Goal: Information Seeking & Learning: Learn about a topic

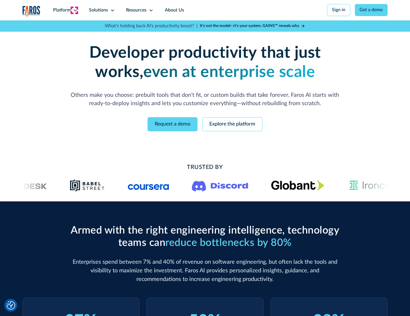
click at [74, 10] on icon at bounding box center [75, 10] width 5 height 5
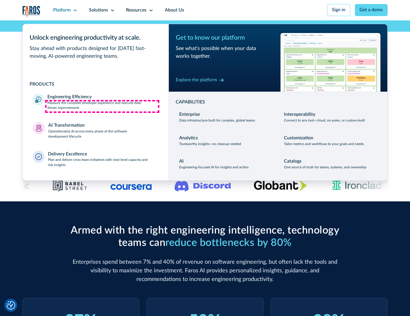
click at [102, 106] on p "Measure the complete developer experience and execute data-driven improvements" at bounding box center [102, 106] width 111 height 10
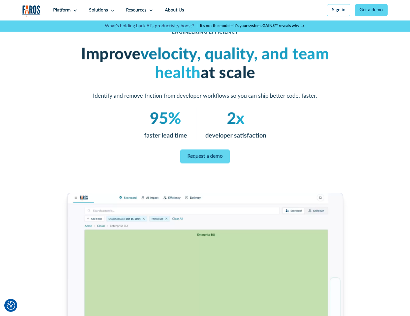
click at [205, 157] on link "Request a demo" at bounding box center [204, 156] width 49 height 14
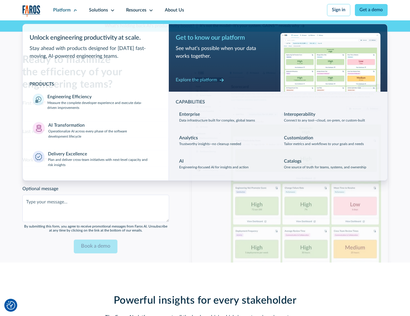
scroll to position [1251, 0]
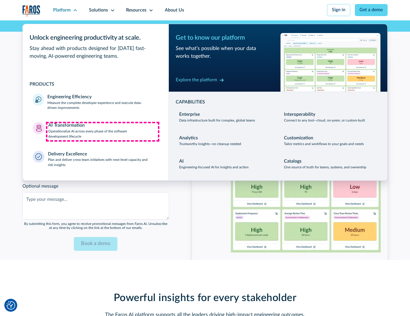
click at [103, 132] on p "Operationalize AI across every phase of the software development lifecycle" at bounding box center [103, 134] width 110 height 10
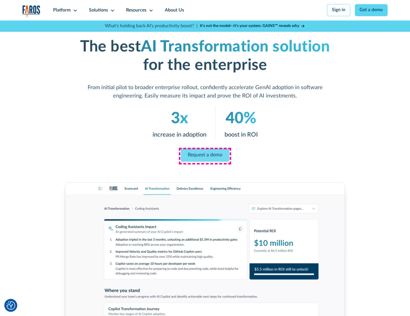
click at [205, 156] on link "Request a demo" at bounding box center [205, 155] width 49 height 14
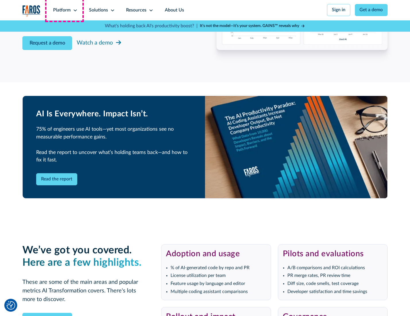
click at [64, 10] on div "Platform" at bounding box center [62, 10] width 18 height 7
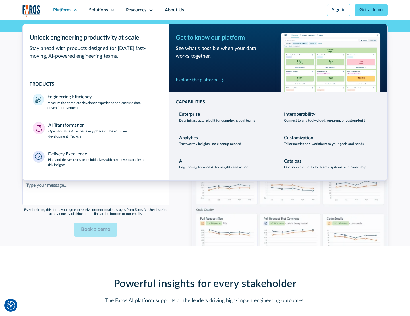
scroll to position [1389, 0]
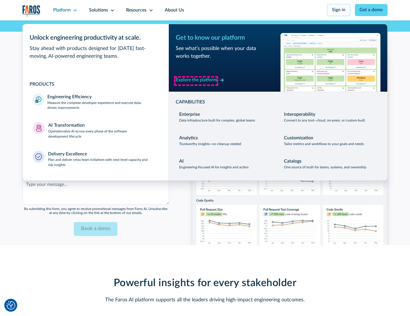
click at [196, 81] on div "Explore the platform" at bounding box center [196, 80] width 41 height 7
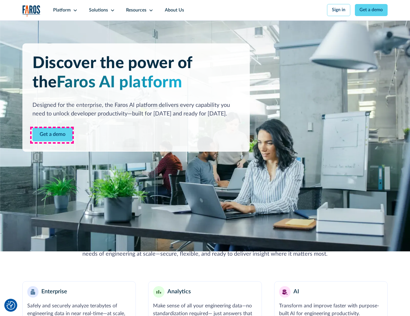
click at [52, 135] on link "Get a demo" at bounding box center [52, 135] width 40 height 14
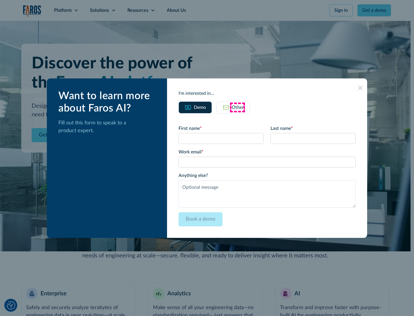
click at [237, 107] on div "Other" at bounding box center [238, 107] width 12 height 7
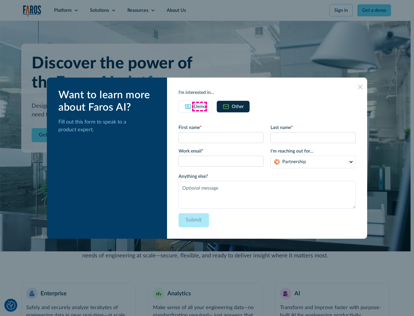
click at [199, 106] on div "Demo" at bounding box center [200, 106] width 12 height 7
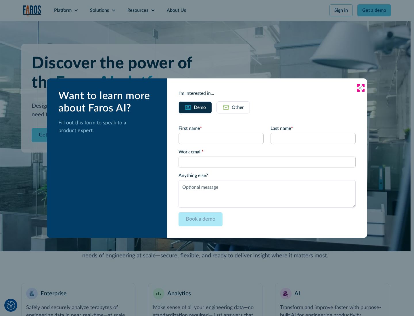
click at [360, 88] on icon at bounding box center [360, 88] width 5 height 5
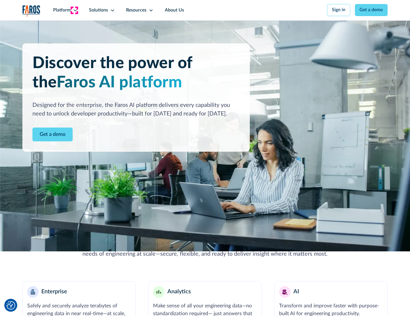
click at [74, 10] on icon at bounding box center [75, 10] width 5 height 5
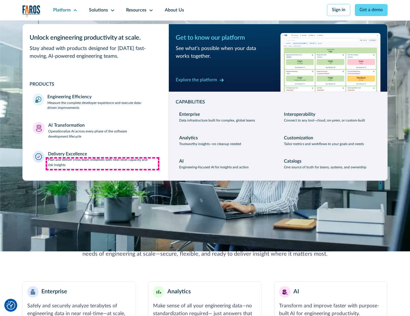
click at [103, 164] on p "Plan and deliver cross-team initiatives with next-level capacity and risk insig…" at bounding box center [103, 162] width 111 height 10
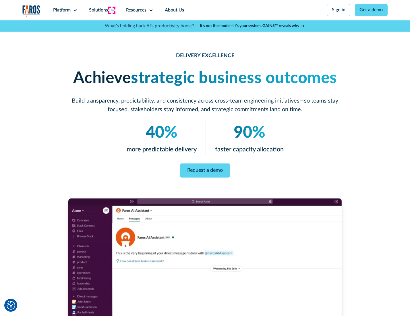
click at [111, 10] on icon at bounding box center [112, 10] width 5 height 5
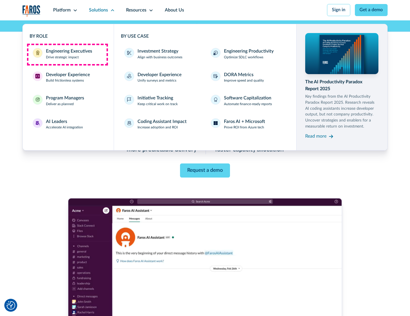
click at [67, 54] on div "Engineering Executives" at bounding box center [69, 51] width 46 height 7
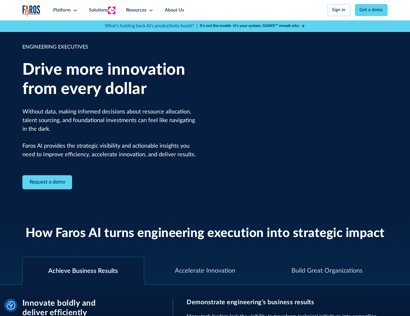
click at [111, 10] on icon at bounding box center [112, 10] width 5 height 5
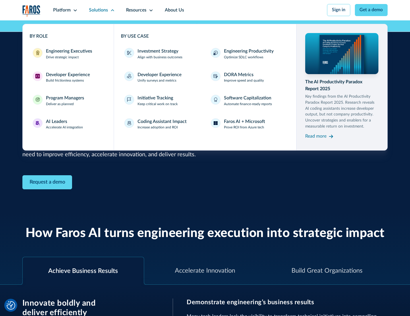
click at [67, 75] on div "Developer Experience" at bounding box center [68, 75] width 44 height 7
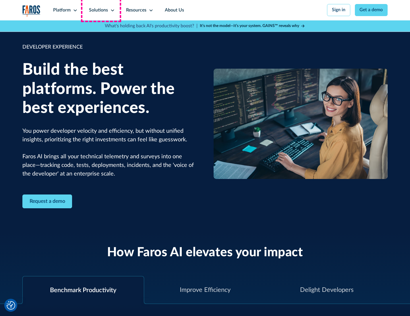
click at [101, 10] on div "Solutions" at bounding box center [98, 10] width 19 height 7
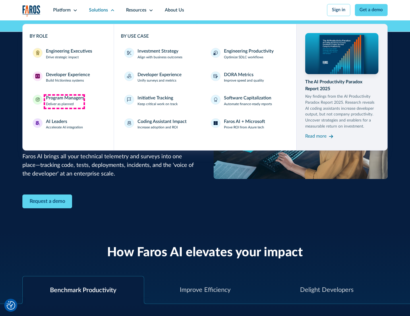
click at [64, 101] on div "Program Managers" at bounding box center [65, 98] width 38 height 7
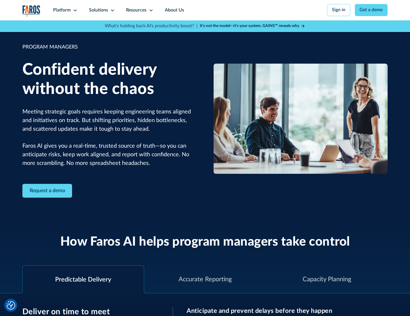
click at [111, 10] on icon at bounding box center [112, 10] width 5 height 5
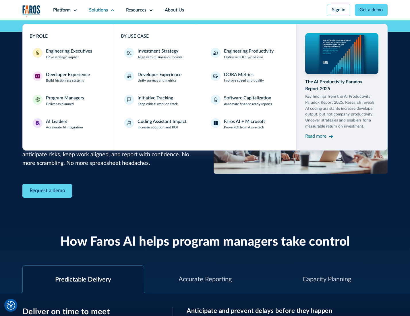
click at [64, 125] on div "AI Leaders" at bounding box center [56, 121] width 21 height 7
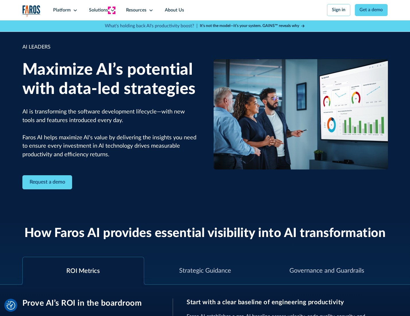
click at [111, 10] on icon at bounding box center [112, 10] width 5 height 5
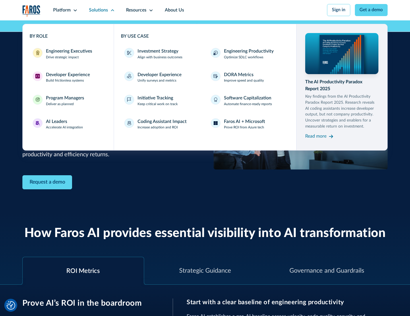
click at [157, 52] on div "Investment Strategy" at bounding box center [158, 51] width 41 height 7
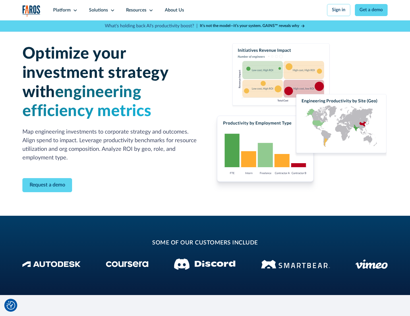
click at [111, 10] on icon at bounding box center [112, 10] width 5 height 5
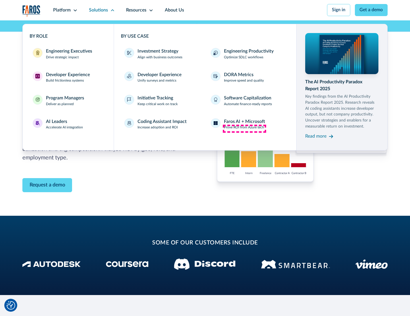
click at [245, 128] on p "Prove ROI from Azure tech" at bounding box center [244, 127] width 40 height 5
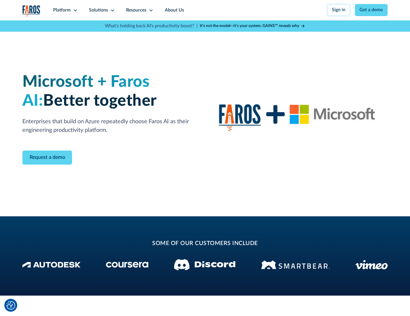
click at [111, 10] on icon at bounding box center [112, 10] width 5 height 5
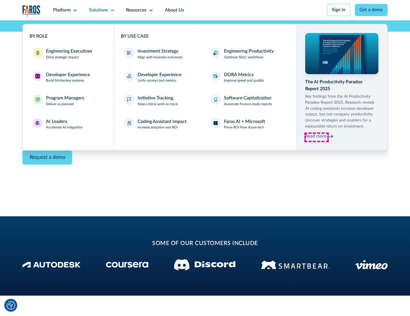
click at [317, 137] on div "Read more" at bounding box center [315, 136] width 21 height 7
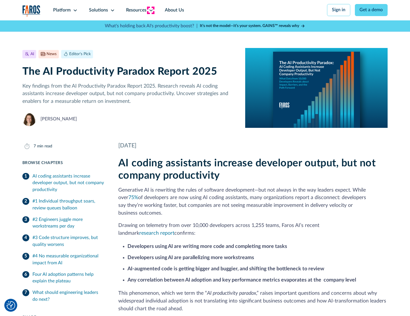
click at [151, 10] on icon at bounding box center [151, 10] width 5 height 5
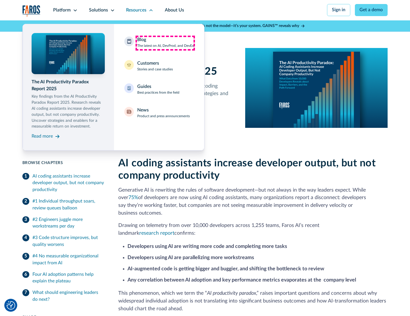
click at [165, 43] on div "Blog The latest on AI, DevProd, and DevEx" at bounding box center [165, 42] width 57 height 12
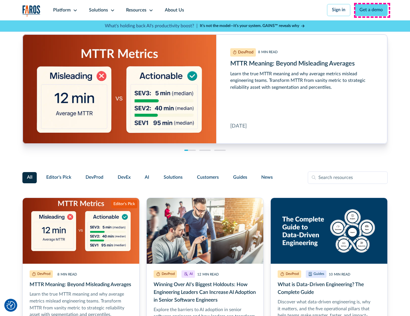
click at [372, 10] on link "Get a demo" at bounding box center [371, 10] width 33 height 12
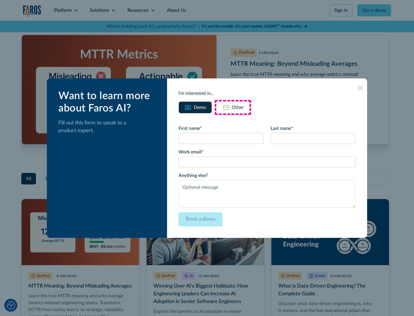
click at [233, 107] on div "Other" at bounding box center [238, 107] width 12 height 7
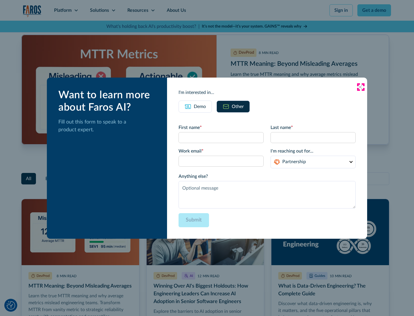
click at [360, 87] on icon at bounding box center [360, 87] width 5 height 5
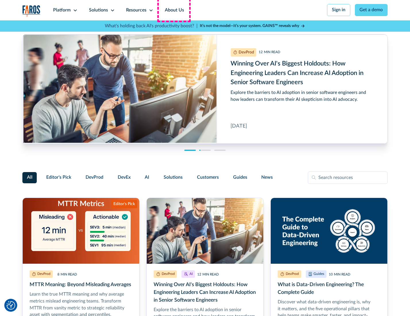
click at [174, 10] on link "About Us" at bounding box center [174, 10] width 31 height 20
